Goal: Information Seeking & Learning: Learn about a topic

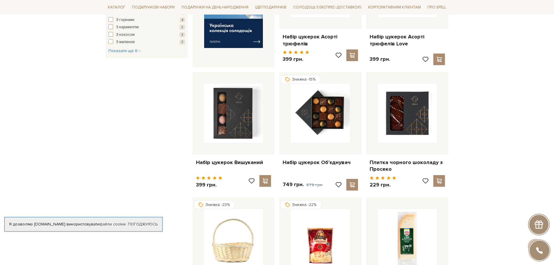
scroll to position [291, 0]
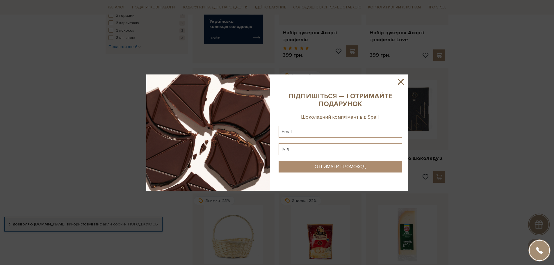
click at [401, 82] on icon at bounding box center [401, 82] width 6 height 6
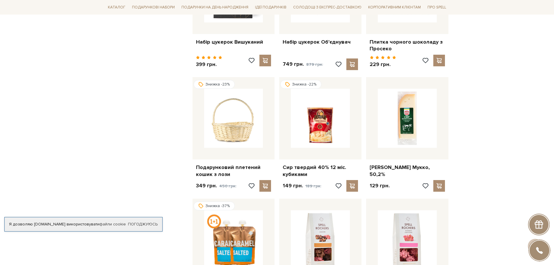
scroll to position [523, 0]
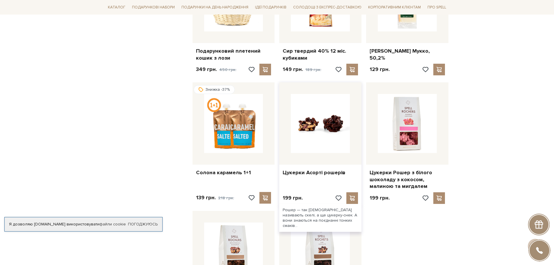
click at [318, 128] on img at bounding box center [320, 123] width 59 height 59
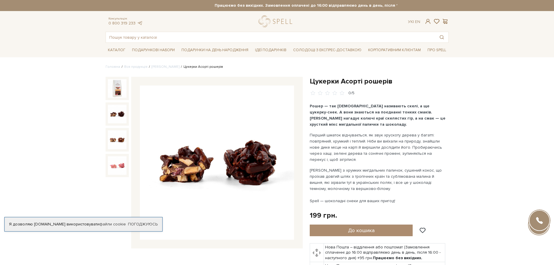
click at [112, 111] on img at bounding box center [117, 114] width 19 height 19
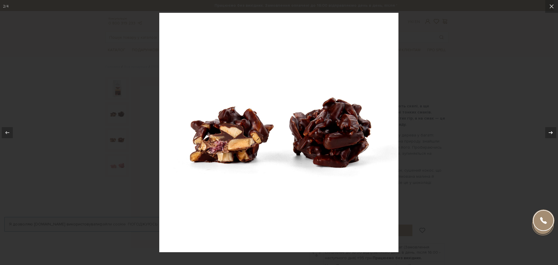
click at [553, 130] on icon at bounding box center [550, 132] width 7 height 7
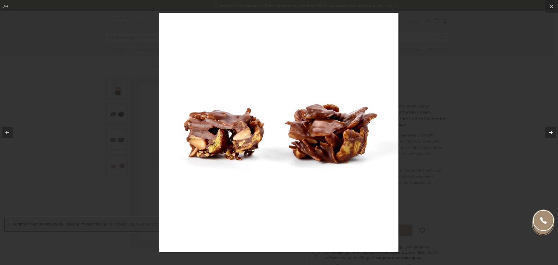
click at [553, 130] on icon at bounding box center [550, 132] width 7 height 7
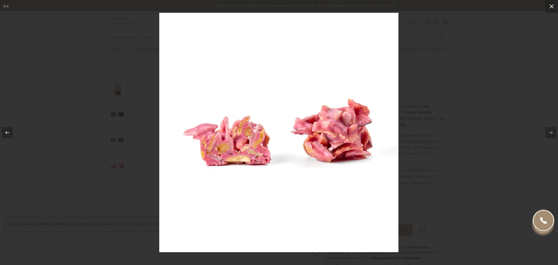
click at [551, 7] on icon at bounding box center [552, 6] width 4 height 4
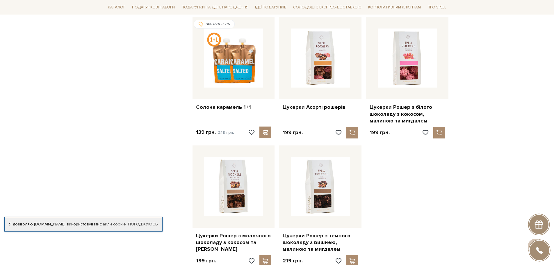
scroll to position [639, 0]
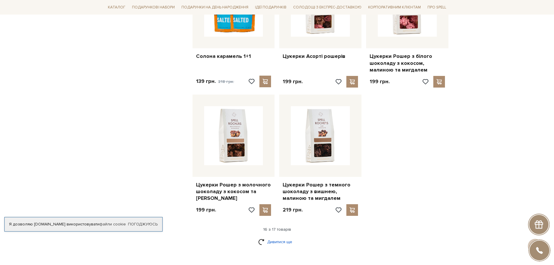
click at [273, 237] on link "Дивитися ще" at bounding box center [277, 242] width 38 height 10
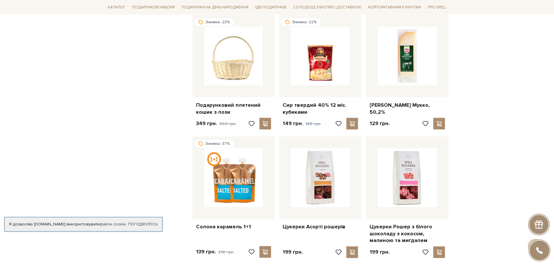
scroll to position [465, 0]
